Goal: Task Accomplishment & Management: Use online tool/utility

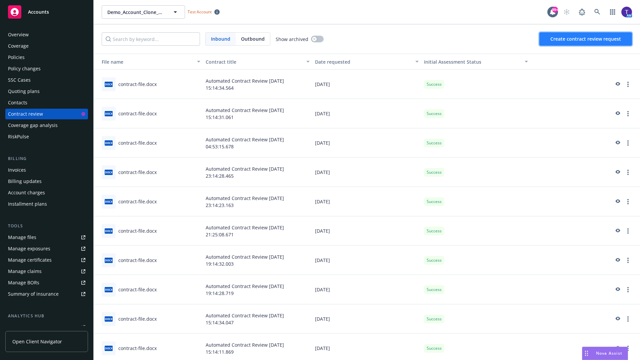
click at [586, 39] on span "Create contract review request" at bounding box center [585, 39] width 71 height 6
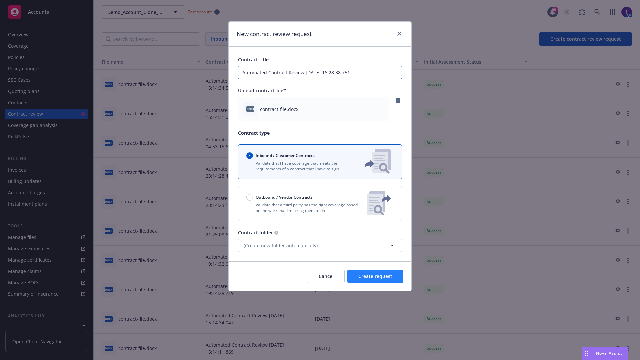
type input "Automated Contract Review 08-28-2025 16:28:38.751"
click at [375, 276] on span "Create request" at bounding box center [375, 276] width 34 height 6
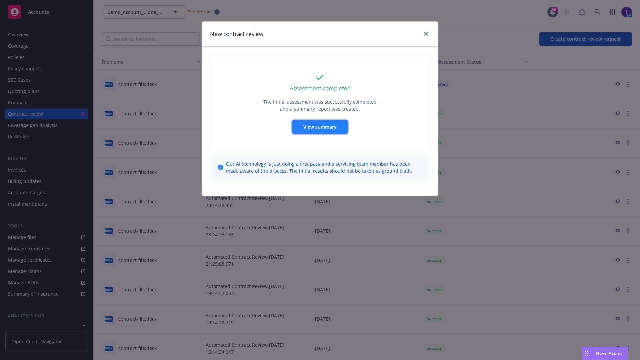
click at [320, 127] on span "View summary" at bounding box center [319, 127] width 33 height 6
